Goal: Information Seeking & Learning: Learn about a topic

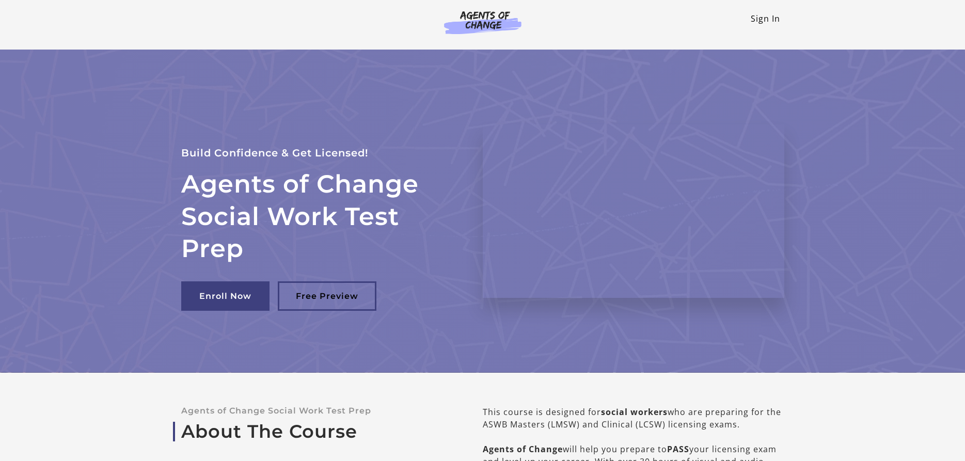
click at [760, 15] on link "Sign In" at bounding box center [765, 18] width 29 height 11
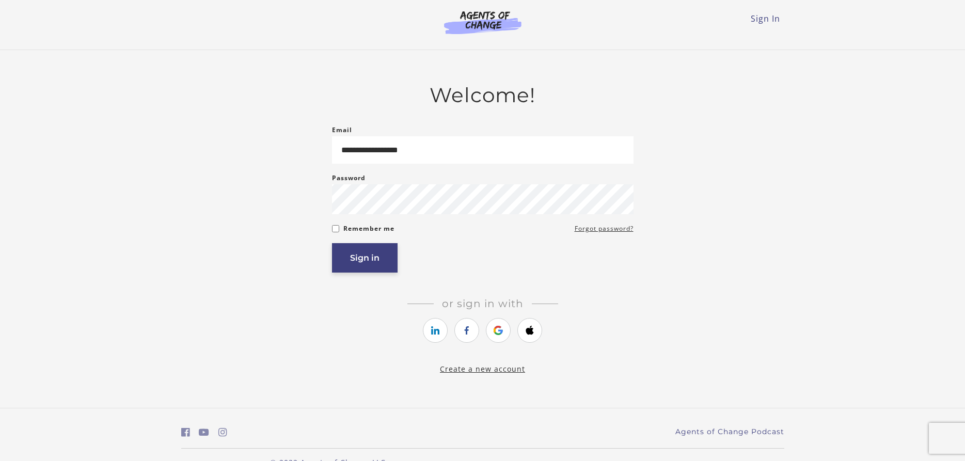
click at [360, 253] on button "Sign in" at bounding box center [365, 257] width 66 height 29
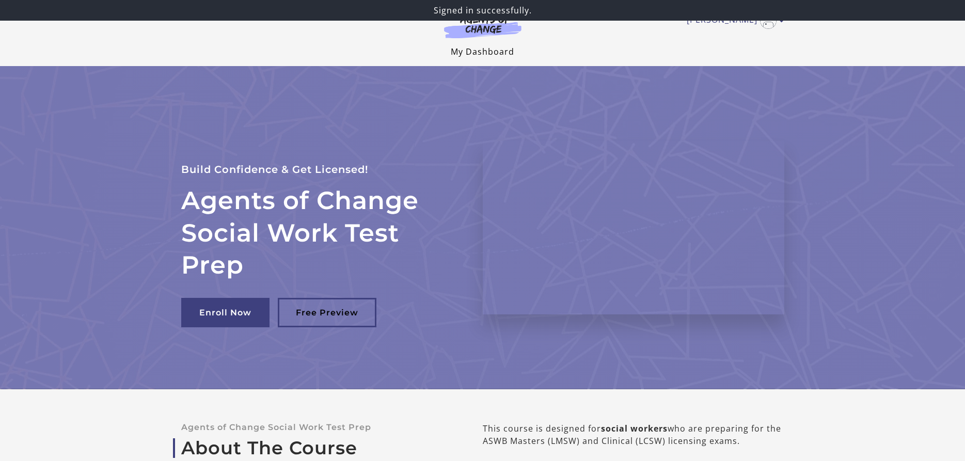
click at [483, 47] on link "My Dashboard" at bounding box center [483, 51] width 64 height 11
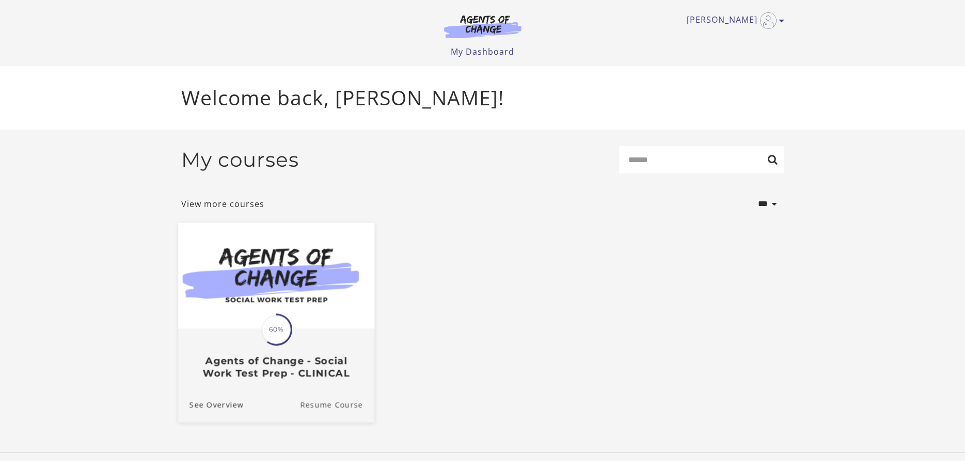
click at [336, 408] on link "Resume Course" at bounding box center [337, 405] width 74 height 35
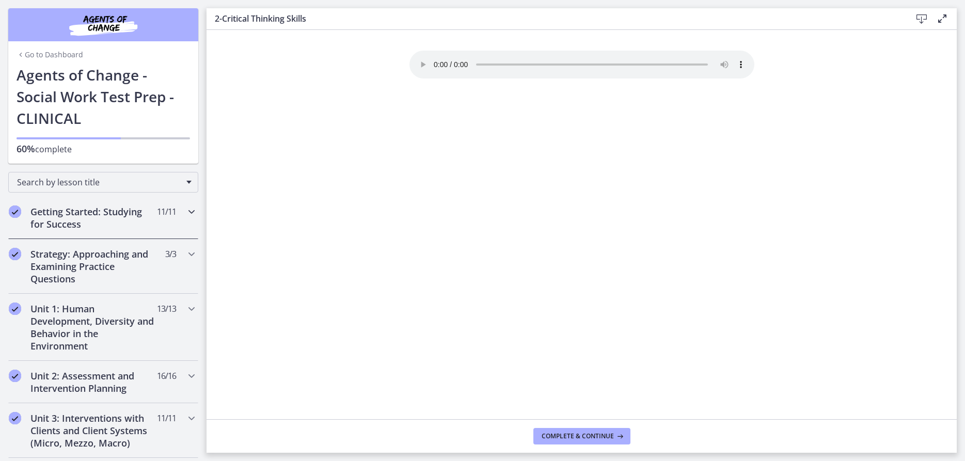
click at [191, 213] on icon "Chapters" at bounding box center [191, 211] width 12 height 12
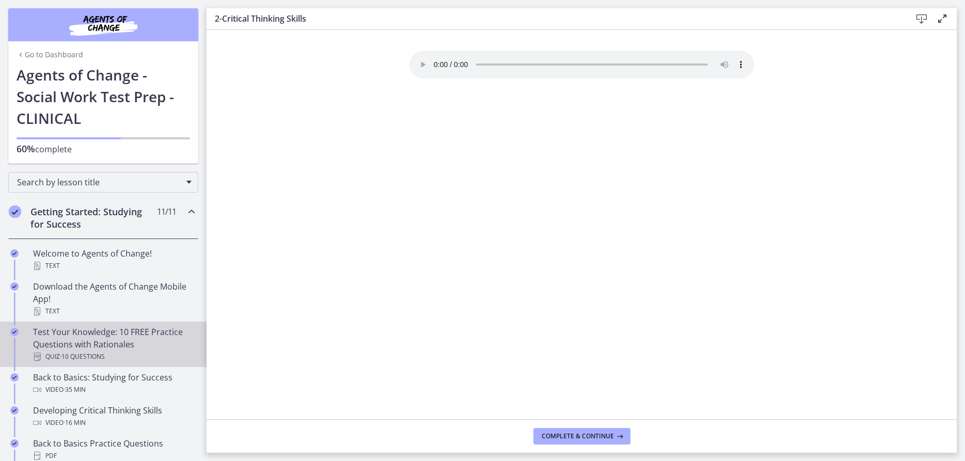
scroll to position [68, 0]
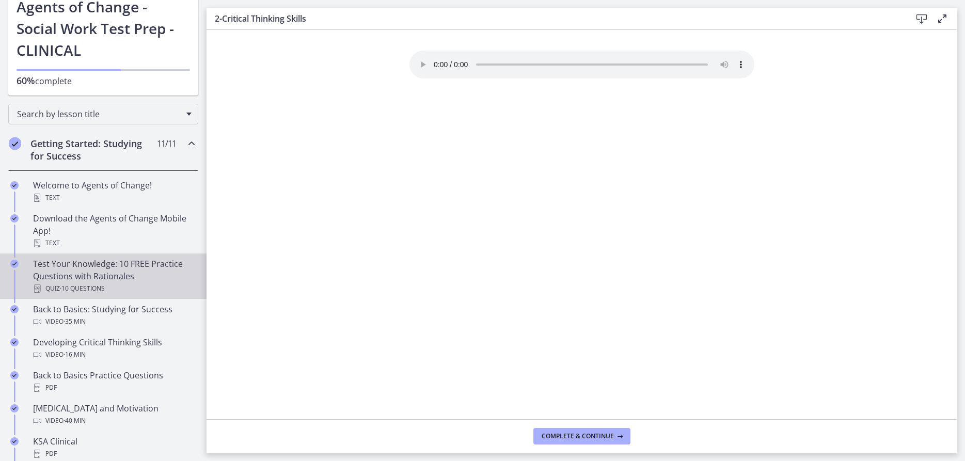
click at [108, 277] on div "Test Your Knowledge: 10 FREE Practice Questions with Rationales Quiz · 10 Quest…" at bounding box center [113, 276] width 161 height 37
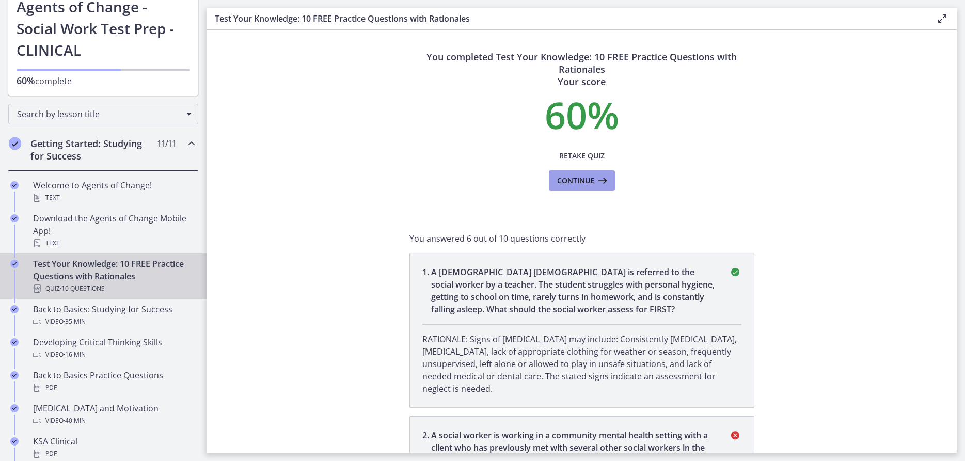
click at [572, 181] on span "Continue" at bounding box center [575, 181] width 37 height 12
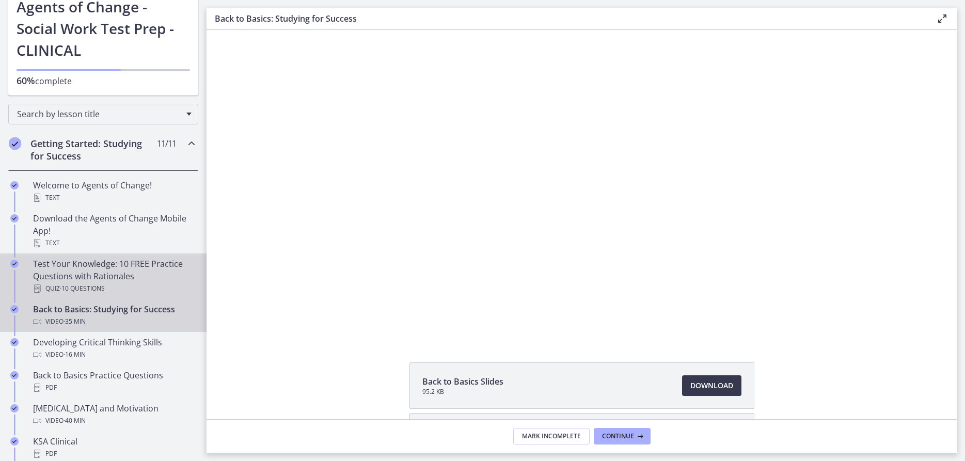
click at [59, 270] on div "Test Your Knowledge: 10 FREE Practice Questions with Rationales Quiz · 10 Quest…" at bounding box center [113, 276] width 161 height 37
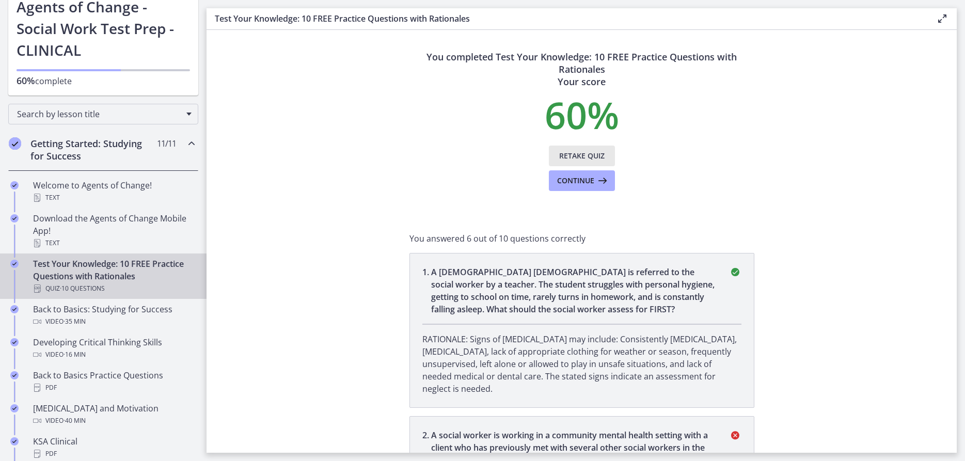
click at [587, 156] on span "Retake Quiz" at bounding box center [581, 156] width 45 height 12
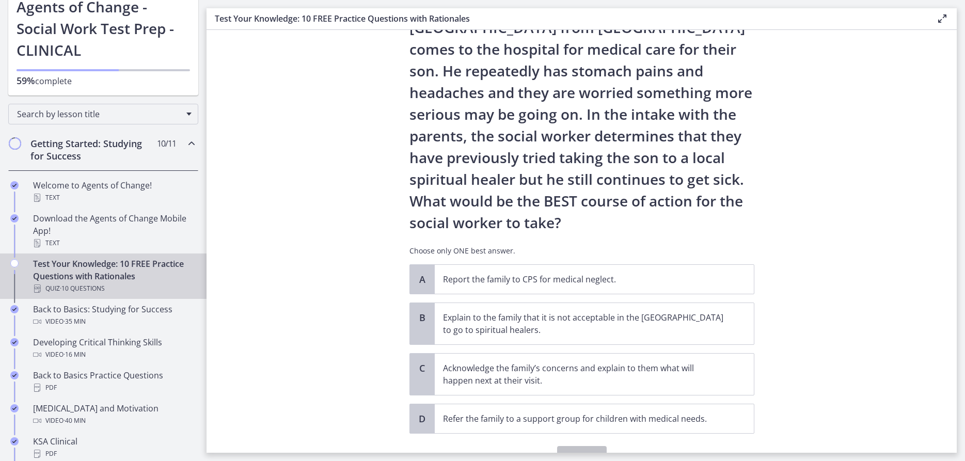
scroll to position [124, 0]
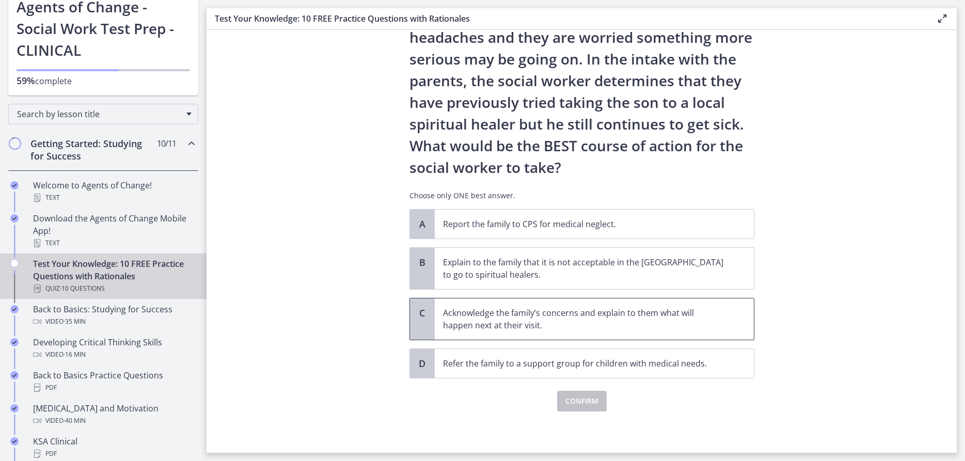
click at [612, 309] on p "Acknowledge the family’s concerns and explain to them what will happen next at …" at bounding box center [584, 319] width 282 height 25
click at [585, 408] on button "Confirm" at bounding box center [582, 401] width 50 height 21
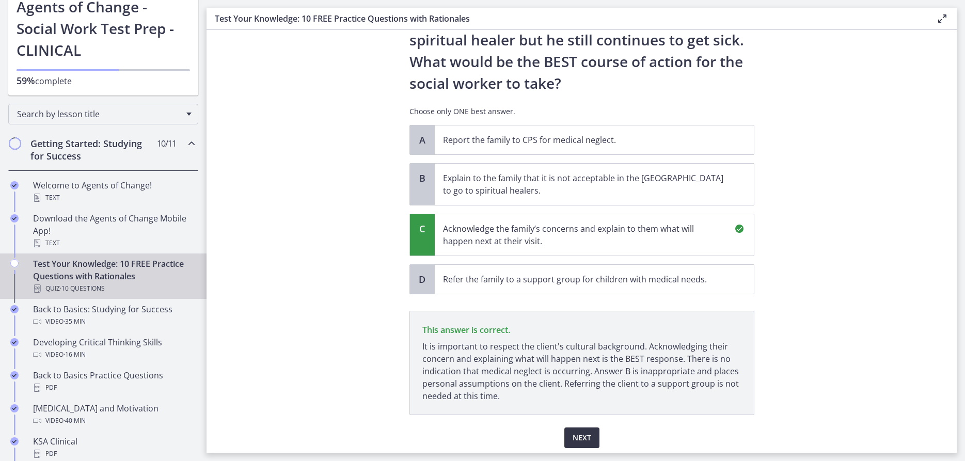
scroll to position [245, 0]
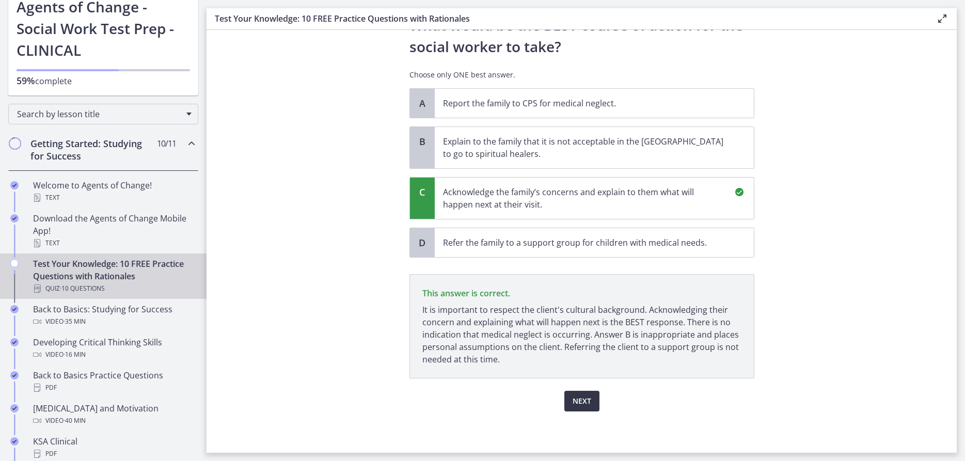
click at [581, 399] on span "Next" at bounding box center [582, 401] width 19 height 12
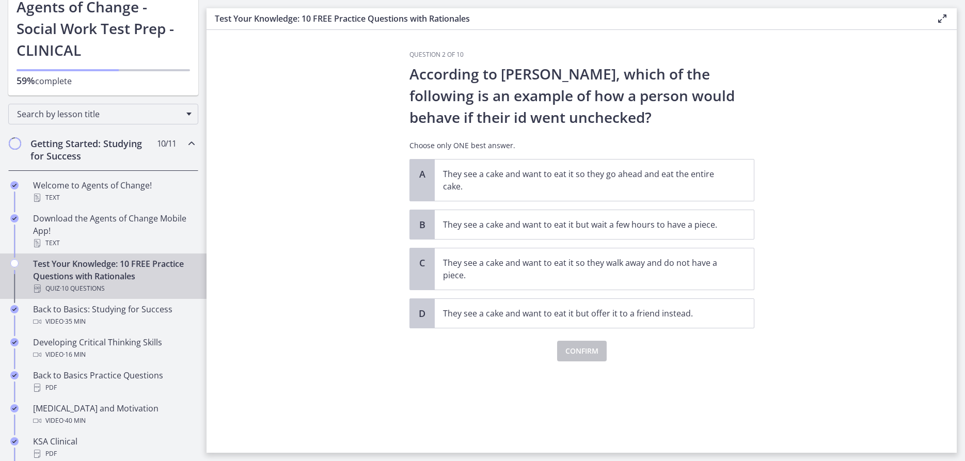
scroll to position [0, 0]
click at [587, 183] on p "They see a cake and want to eat it so they go ahead and eat the entire cake." at bounding box center [584, 180] width 282 height 25
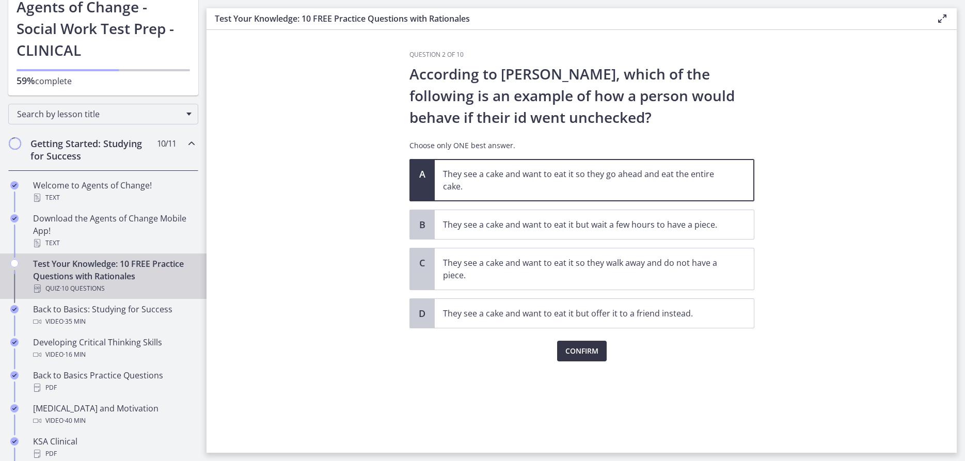
click at [582, 351] on span "Confirm" at bounding box center [581, 351] width 33 height 12
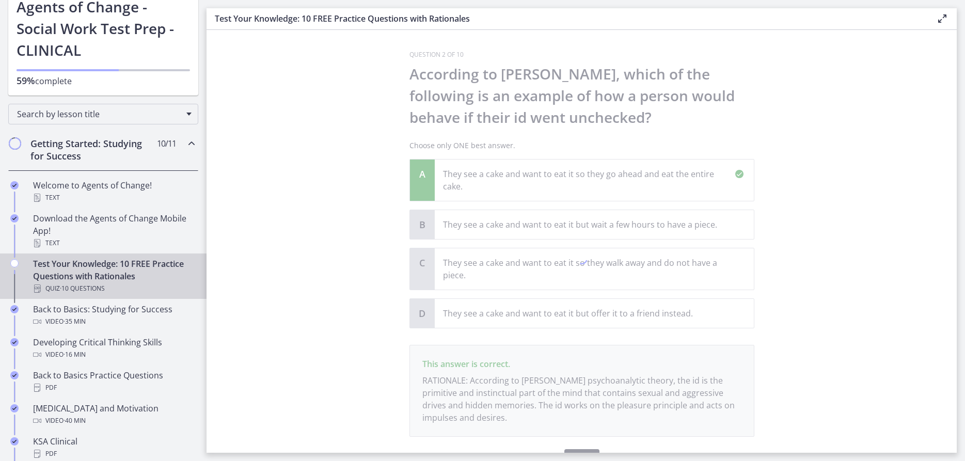
scroll to position [59, 0]
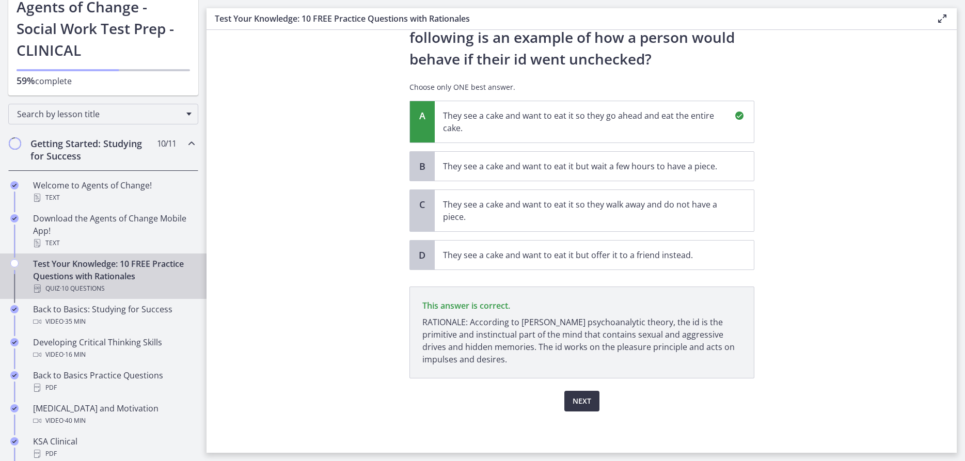
click at [578, 403] on span "Next" at bounding box center [582, 401] width 19 height 12
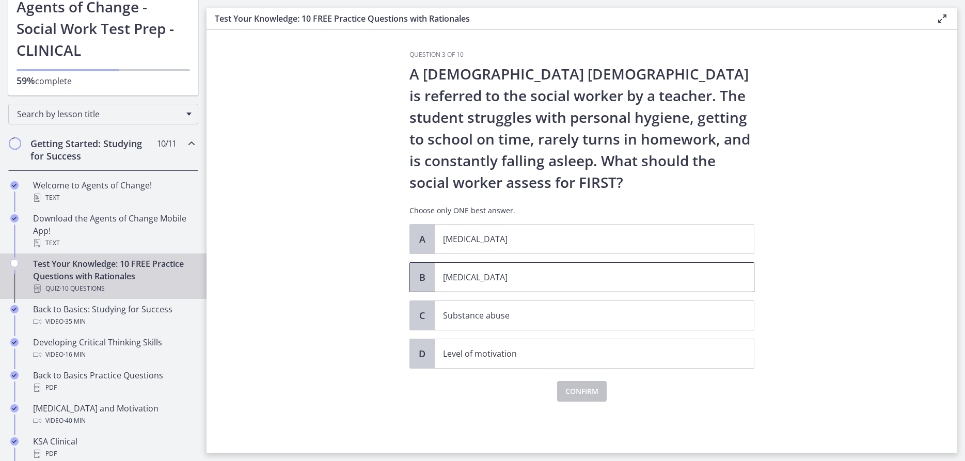
click at [489, 277] on p "[MEDICAL_DATA]" at bounding box center [584, 277] width 282 height 12
click at [578, 393] on span "Confirm" at bounding box center [581, 391] width 33 height 12
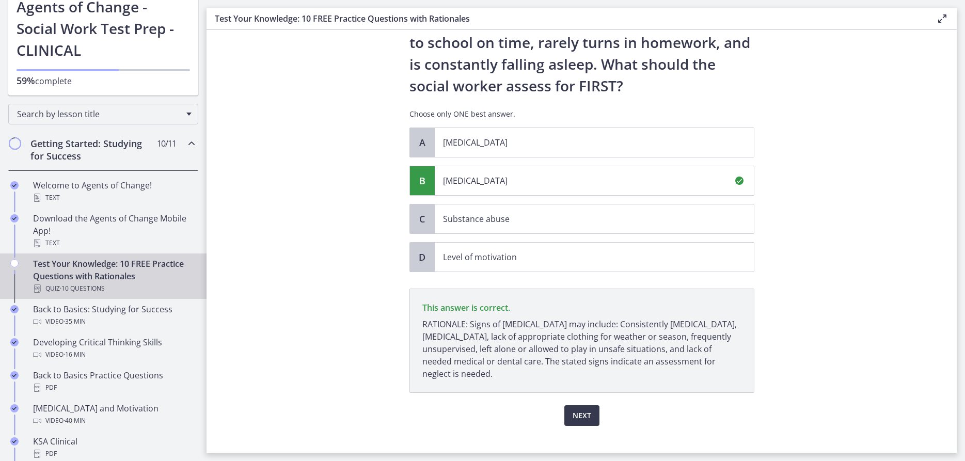
scroll to position [112, 0]
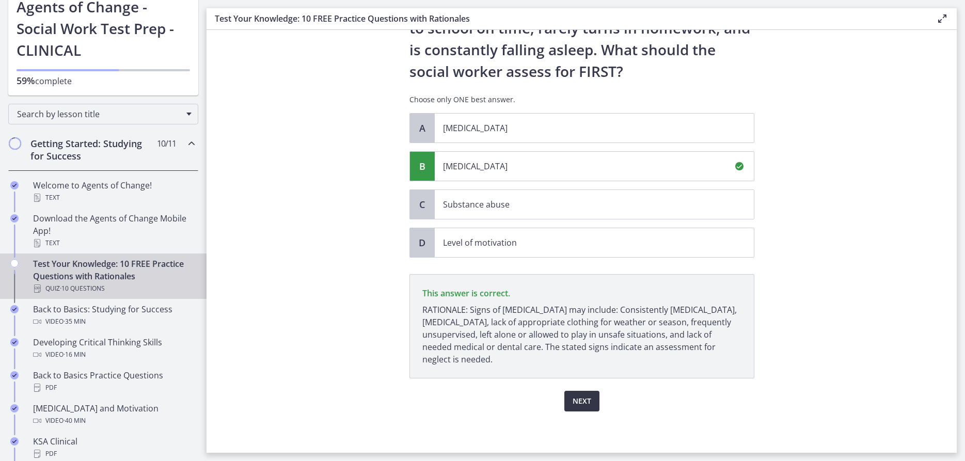
click at [578, 406] on span "Next" at bounding box center [582, 401] width 19 height 12
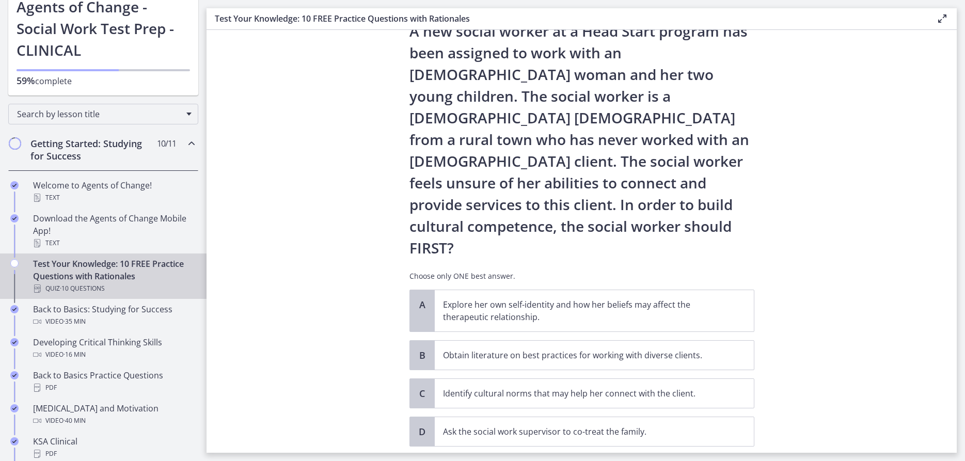
scroll to position [68, 0]
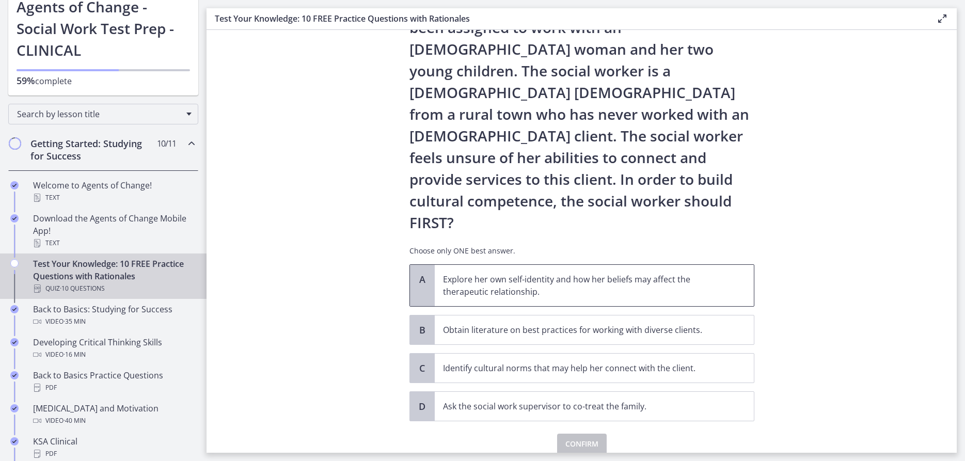
click at [599, 273] on p "Explore her own self-identity and how her beliefs may affect the therapeutic re…" at bounding box center [584, 285] width 282 height 25
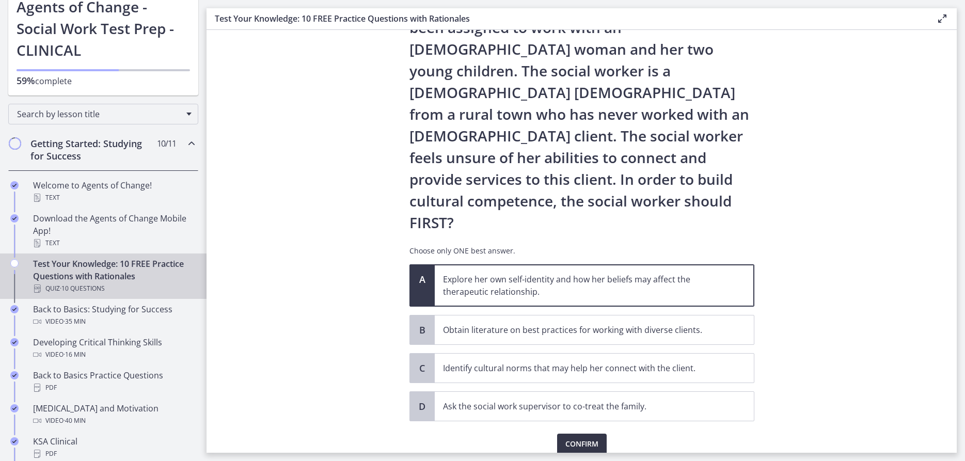
click at [593, 438] on span "Confirm" at bounding box center [581, 444] width 33 height 12
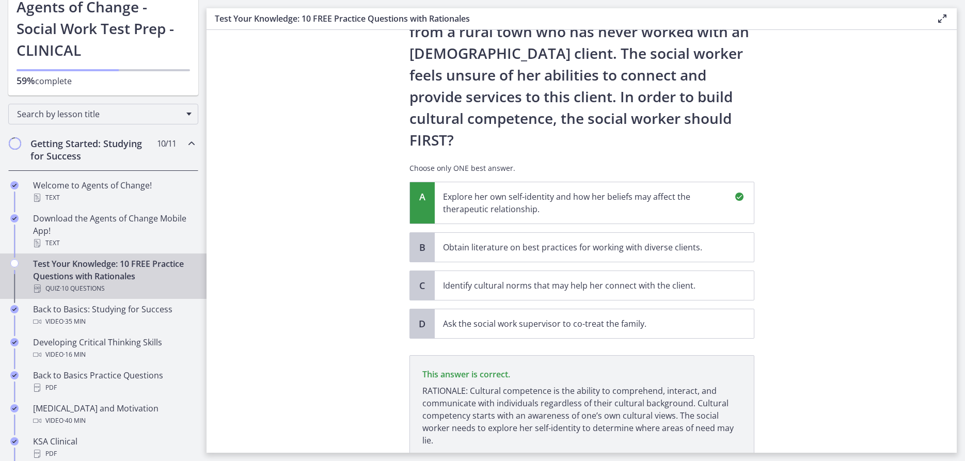
scroll to position [189, 0]
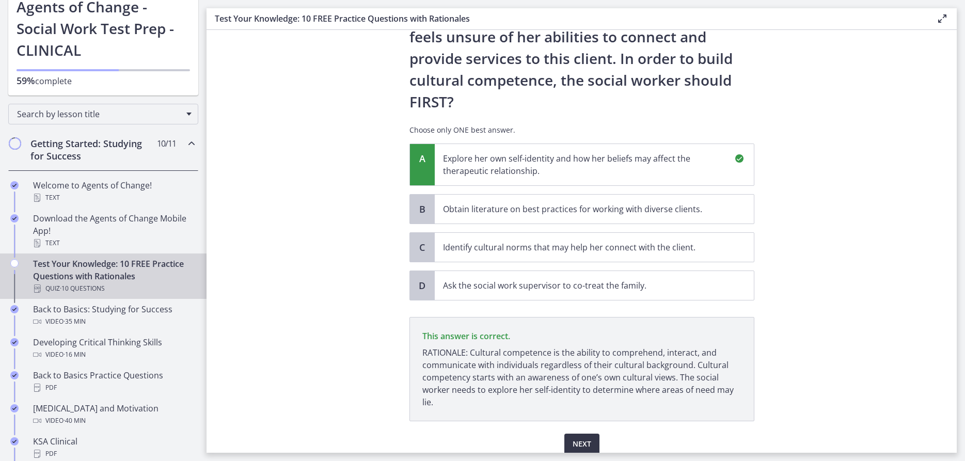
click at [582, 438] on span "Next" at bounding box center [582, 444] width 19 height 12
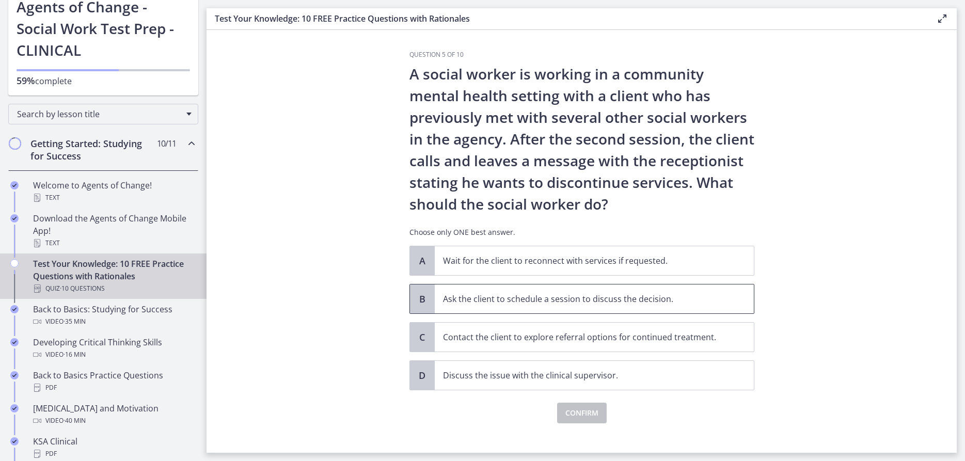
click at [518, 300] on p "Ask the client to schedule a session to discuss the decision." at bounding box center [584, 299] width 282 height 12
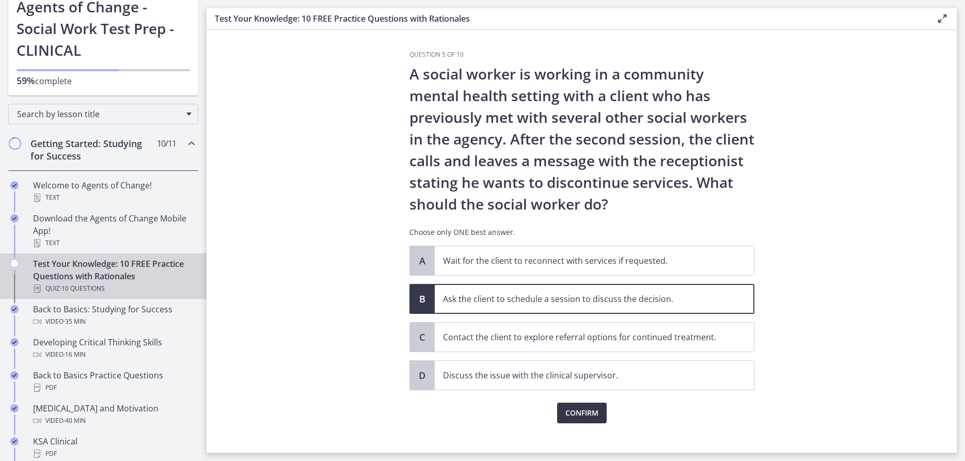
click at [582, 415] on span "Confirm" at bounding box center [581, 413] width 33 height 12
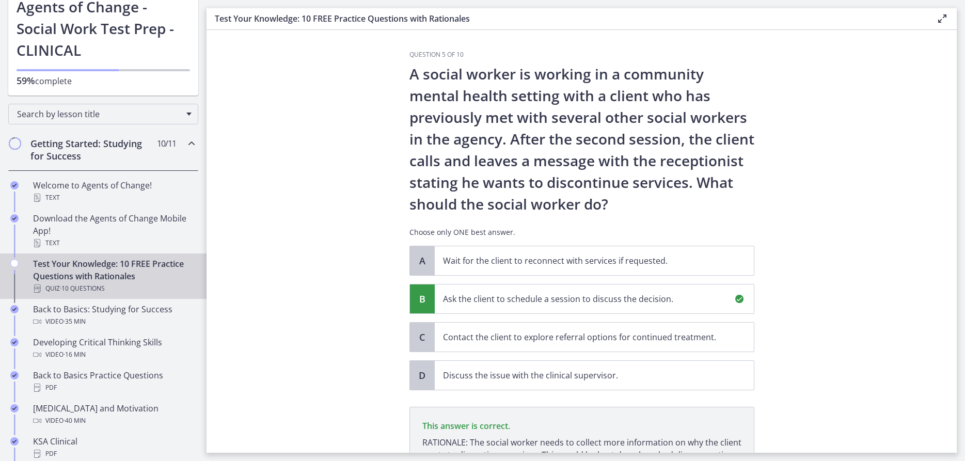
scroll to position [133, 0]
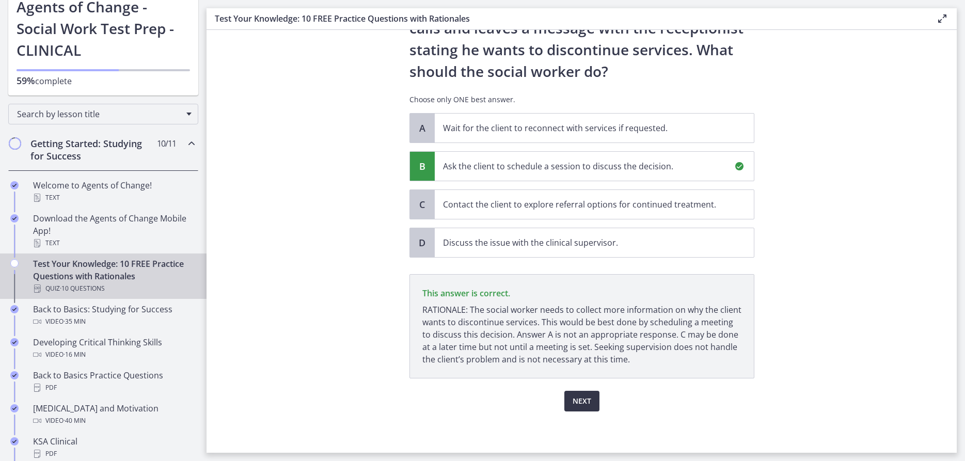
click at [578, 401] on span "Next" at bounding box center [582, 401] width 19 height 12
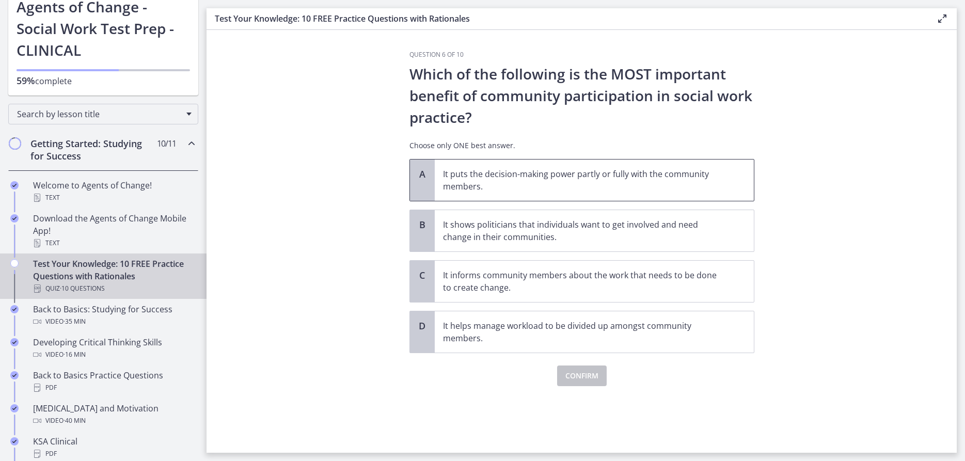
click at [666, 181] on p "It puts the decision-making power partly or fully with the community members." at bounding box center [584, 180] width 282 height 25
click at [576, 376] on span "Confirm" at bounding box center [581, 376] width 33 height 12
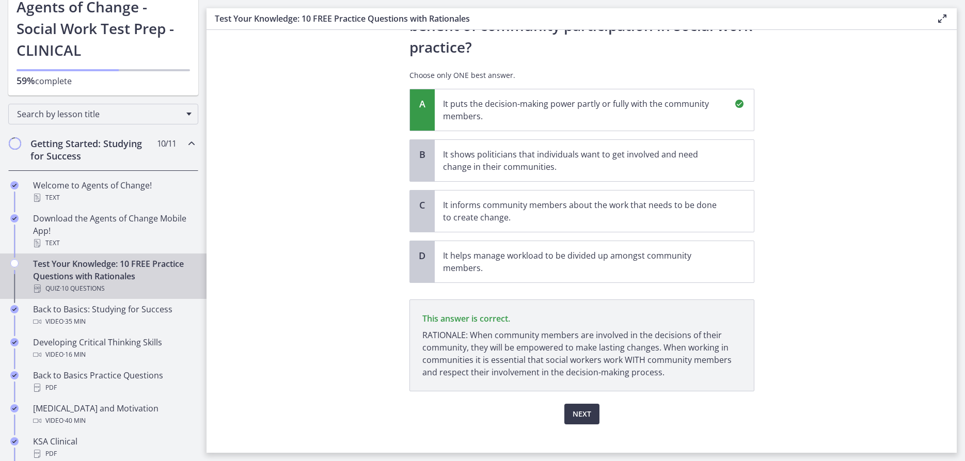
scroll to position [84, 0]
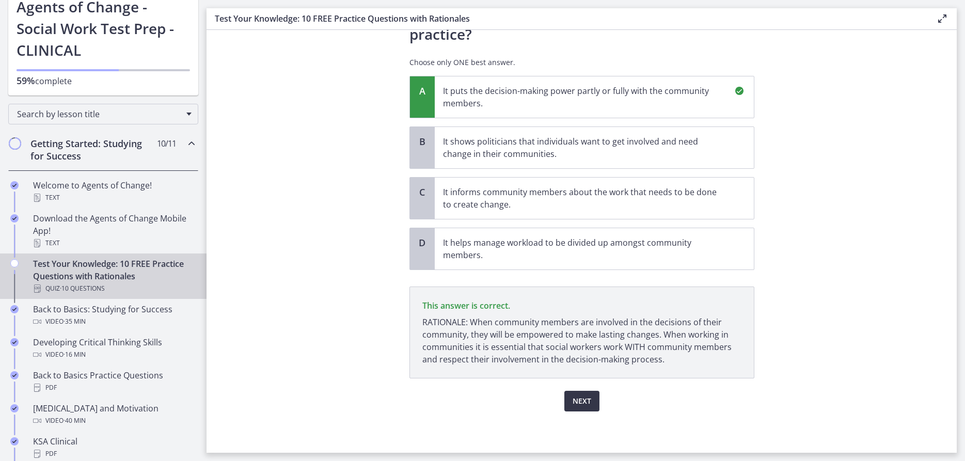
click at [585, 401] on span "Next" at bounding box center [582, 401] width 19 height 12
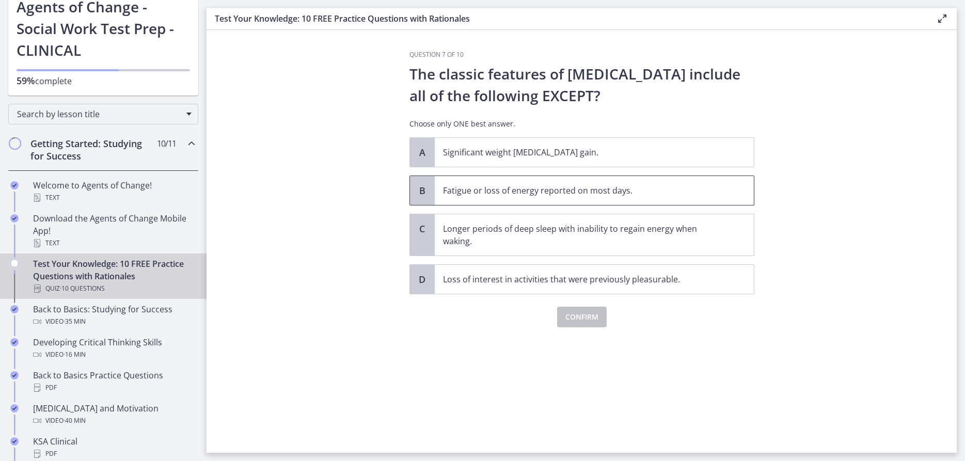
click at [591, 195] on p "Fatigue or loss of energy reported on most days." at bounding box center [584, 190] width 282 height 12
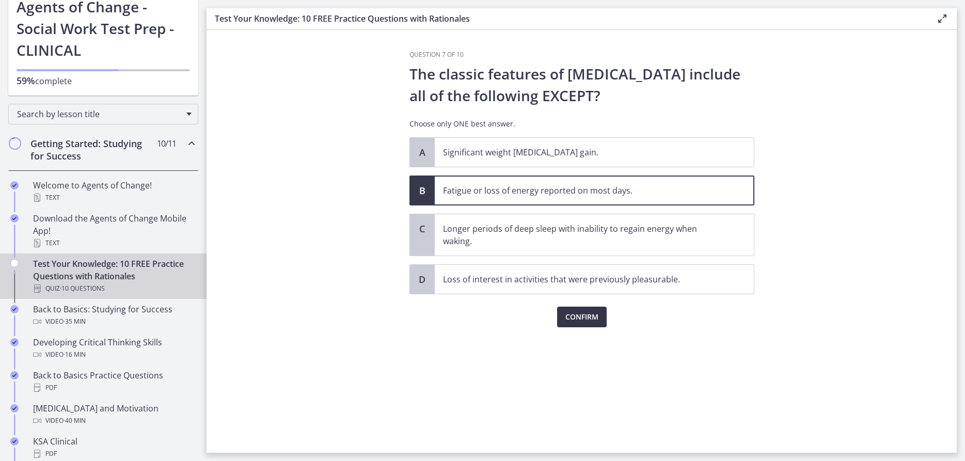
click at [590, 321] on span "Confirm" at bounding box center [581, 317] width 33 height 12
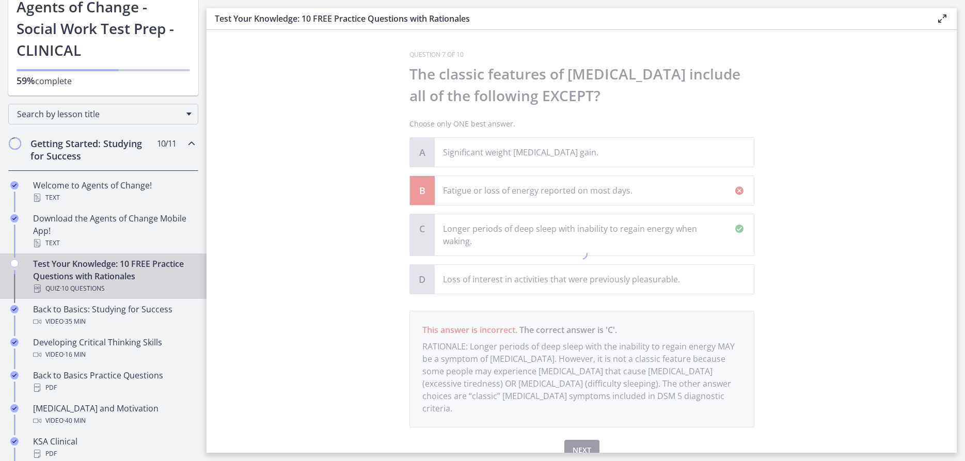
scroll to position [37, 0]
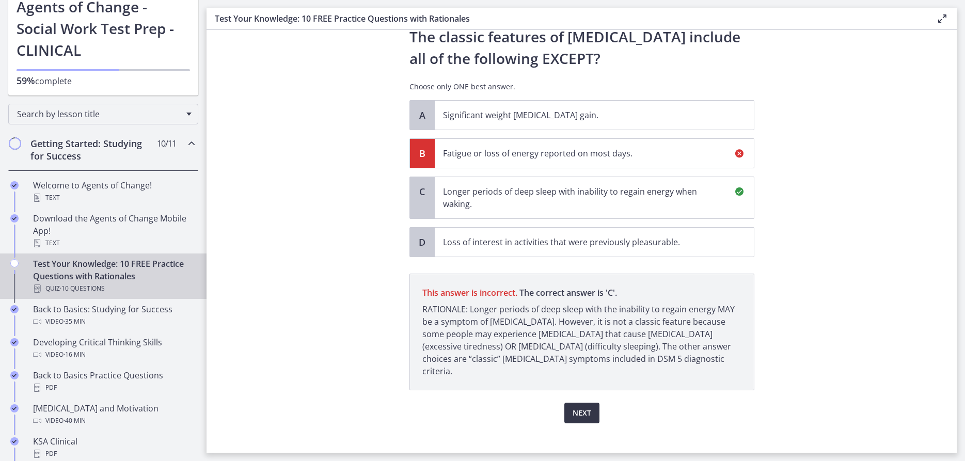
click at [584, 407] on span "Next" at bounding box center [582, 413] width 19 height 12
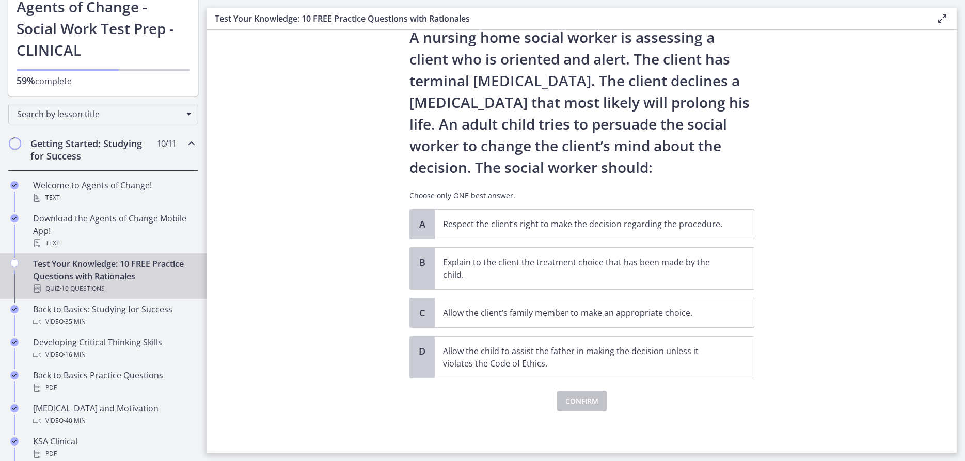
scroll to position [0, 0]
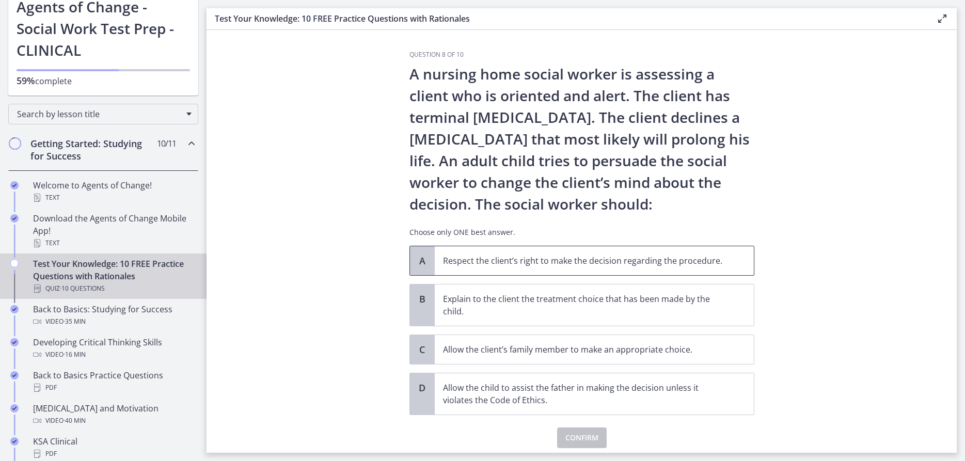
click at [677, 265] on p "Respect the client’s right to make the decision regarding the procedure." at bounding box center [584, 261] width 282 height 12
click at [578, 436] on span "Confirm" at bounding box center [581, 438] width 33 height 12
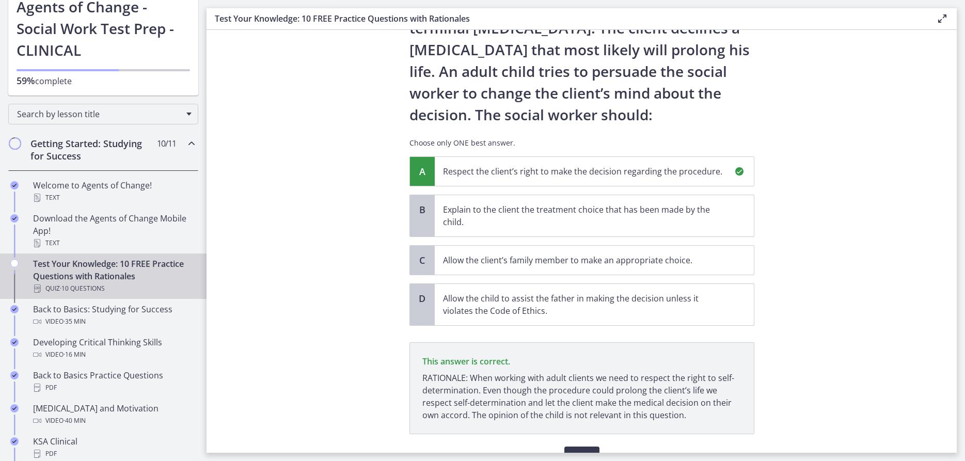
scroll to position [146, 0]
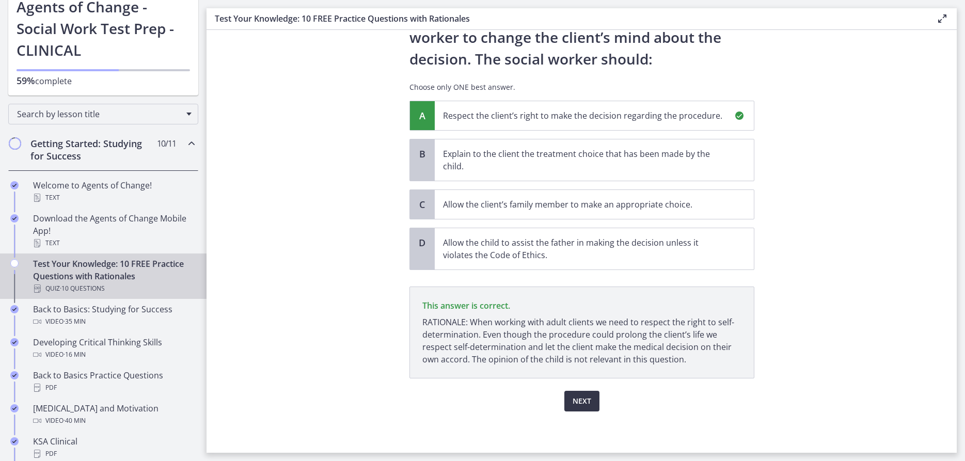
click at [577, 403] on span "Next" at bounding box center [582, 401] width 19 height 12
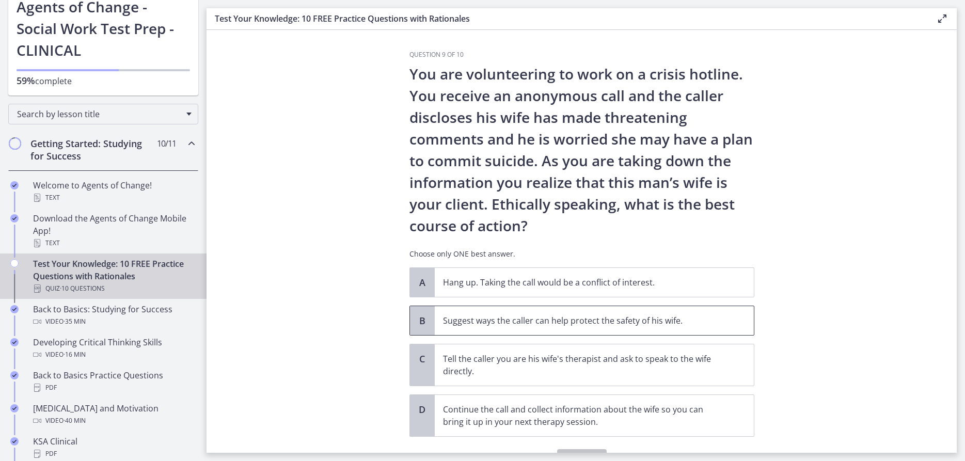
click at [633, 319] on p "Suggest ways the caller can help protect the safety of his wife." at bounding box center [584, 320] width 282 height 12
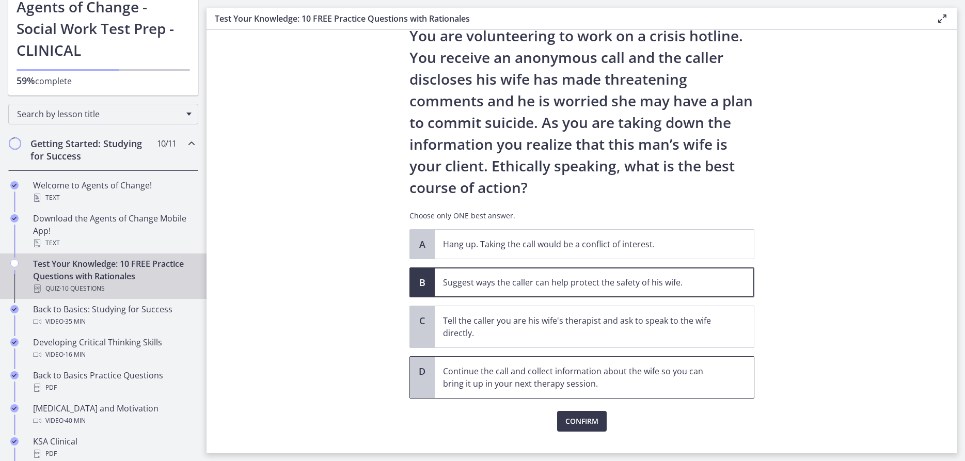
scroll to position [59, 0]
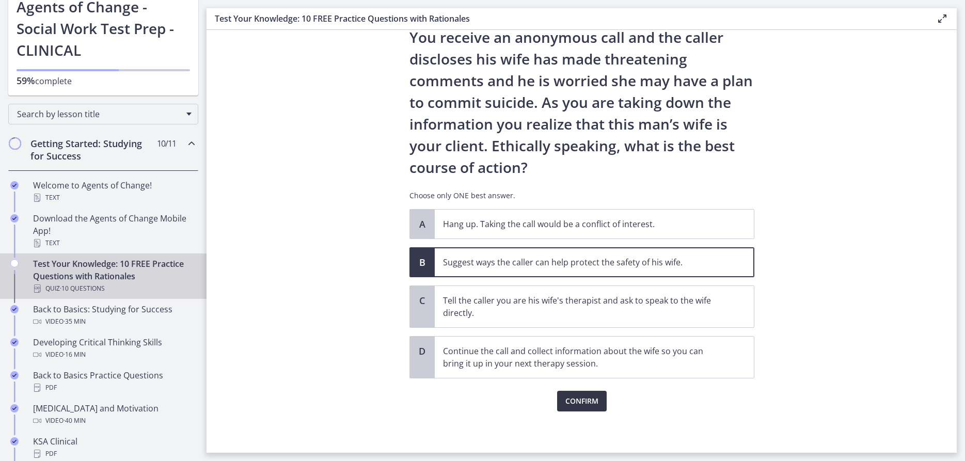
click at [592, 398] on span "Confirm" at bounding box center [581, 401] width 33 height 12
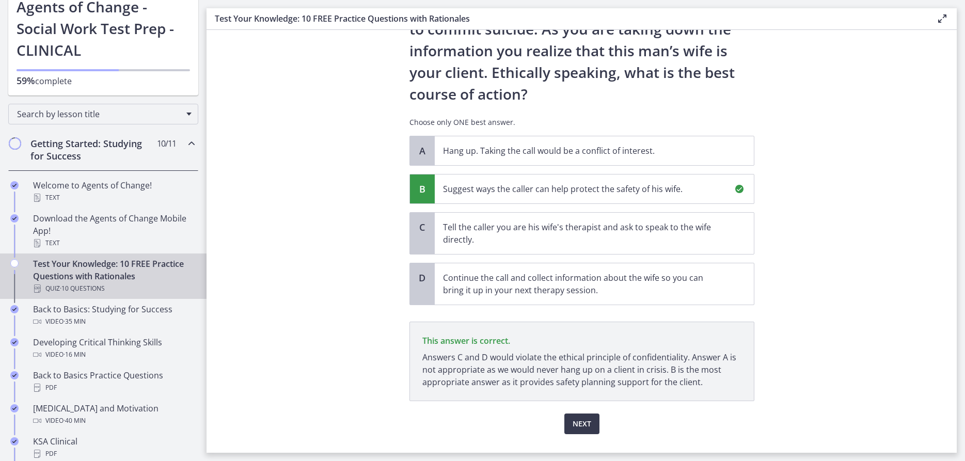
scroll to position [155, 0]
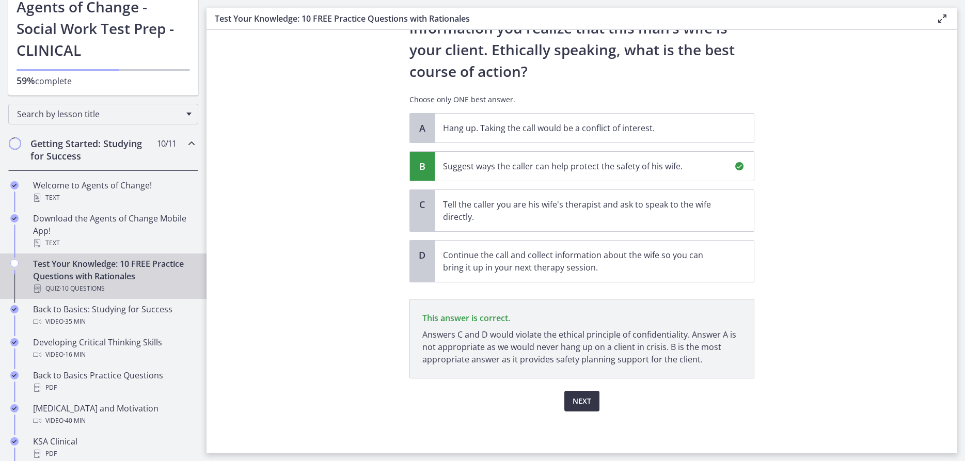
click at [578, 402] on span "Next" at bounding box center [582, 401] width 19 height 12
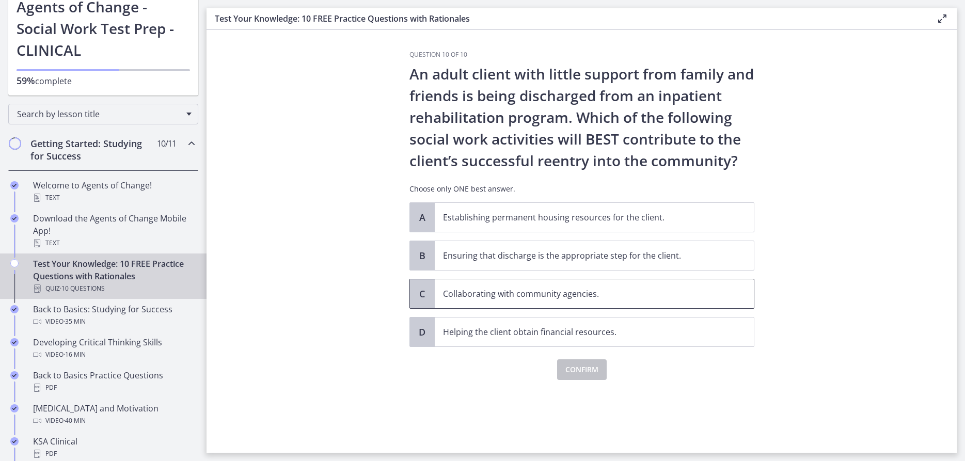
click at [613, 291] on p "Collaborating with community agencies." at bounding box center [584, 294] width 282 height 12
click at [579, 374] on span "Confirm" at bounding box center [581, 369] width 33 height 12
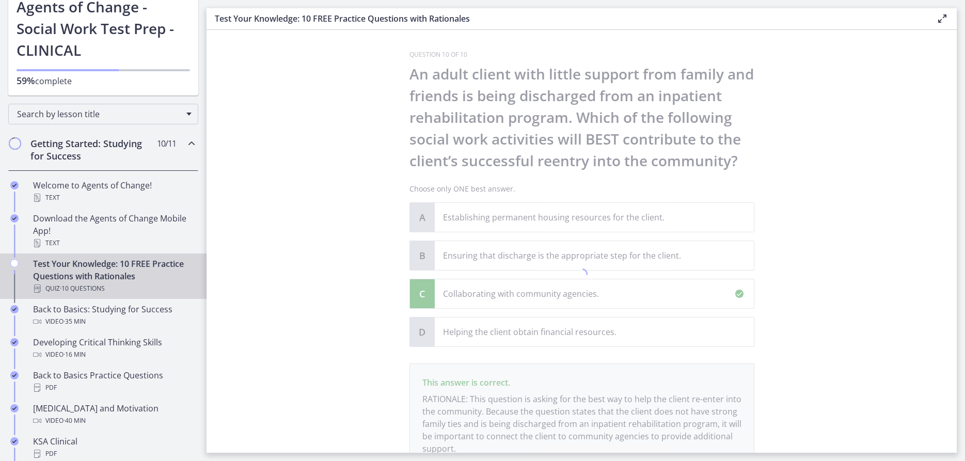
scroll to position [90, 0]
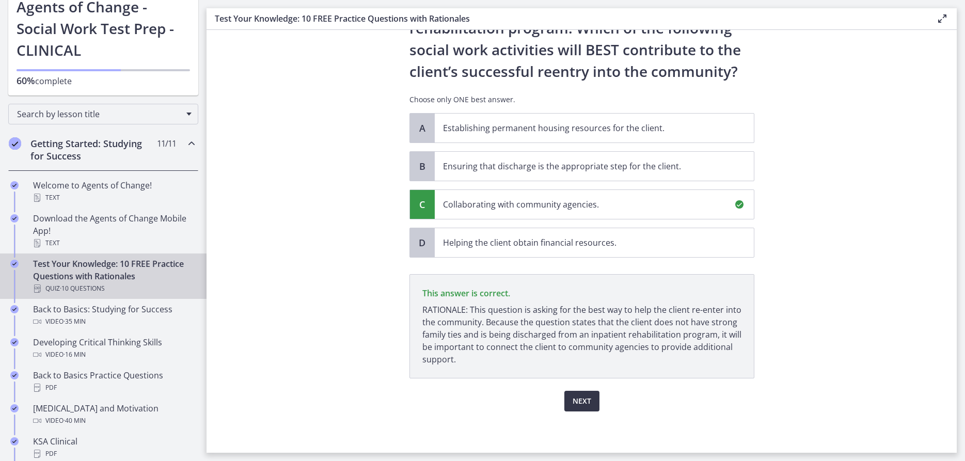
click at [579, 408] on button "Next" at bounding box center [581, 401] width 35 height 21
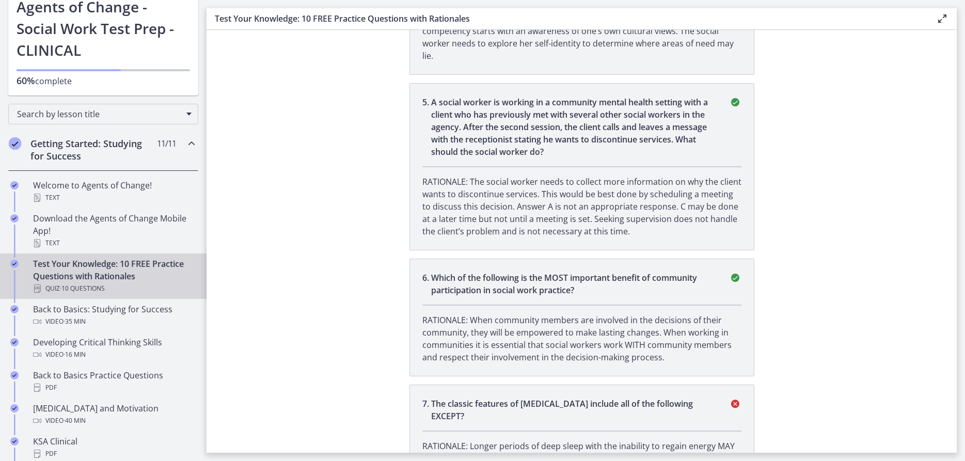
scroll to position [886, 0]
